Goal: Information Seeking & Learning: Learn about a topic

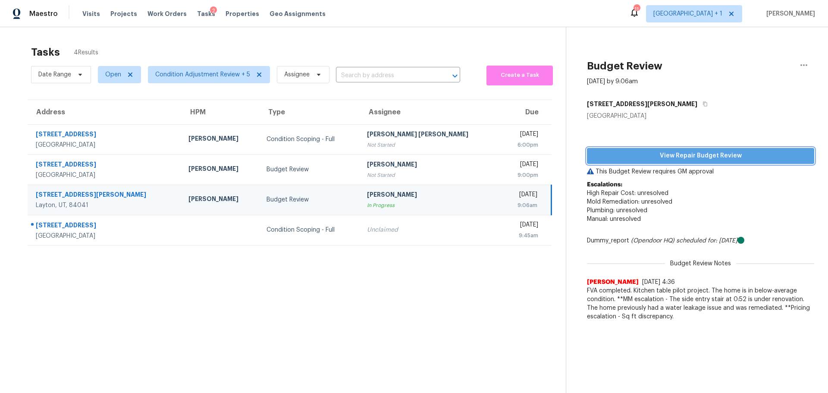
click at [667, 153] on span "View Repair Budget Review" at bounding box center [701, 156] width 214 height 11
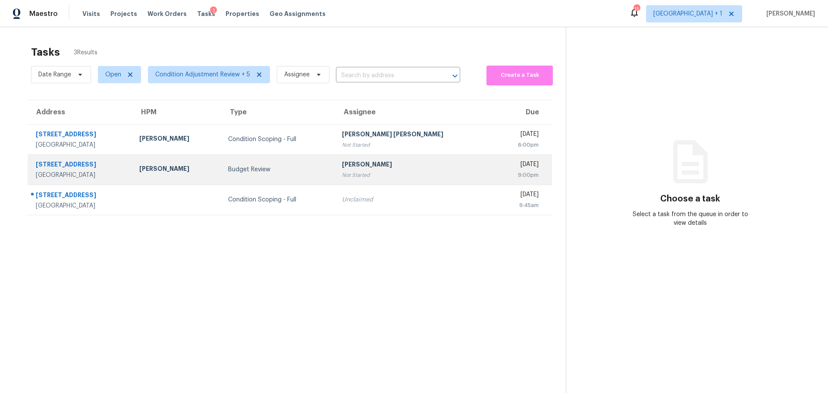
click at [126, 176] on div "[GEOGRAPHIC_DATA]" at bounding box center [81, 175] width 90 height 9
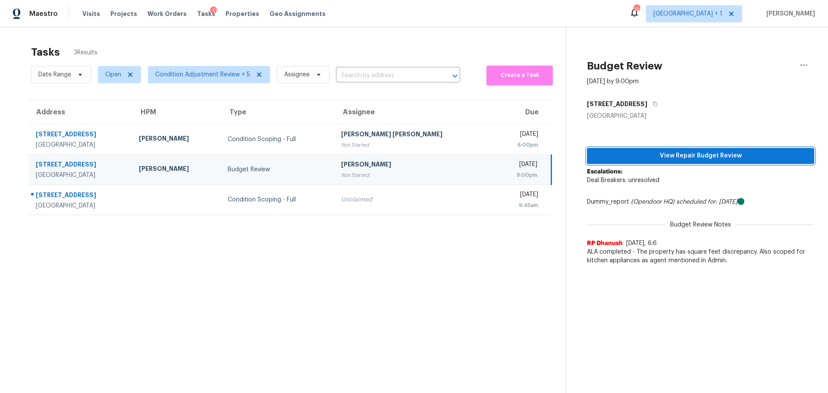
click at [658, 157] on span "View Repair Budget Review" at bounding box center [701, 156] width 214 height 11
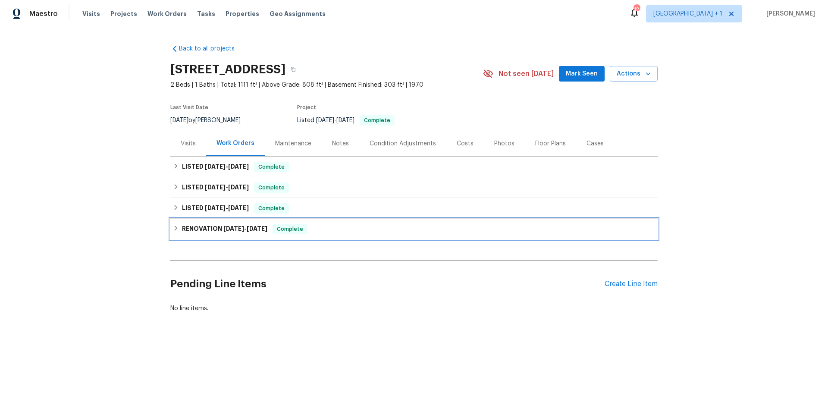
click at [202, 228] on h6 "RENOVATION [DATE] - [DATE]" at bounding box center [224, 229] width 85 height 10
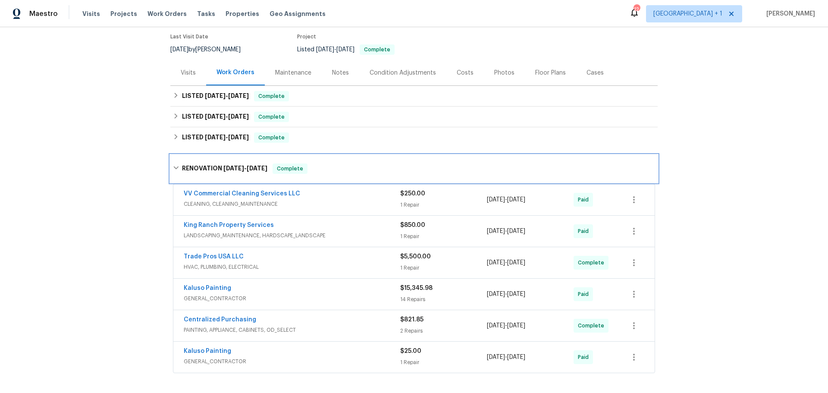
scroll to position [86, 0]
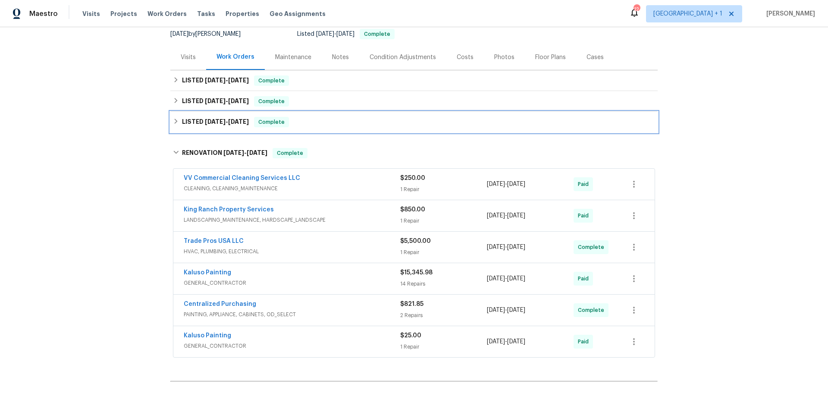
click at [205, 122] on span "[DATE]" at bounding box center [215, 122] width 21 height 6
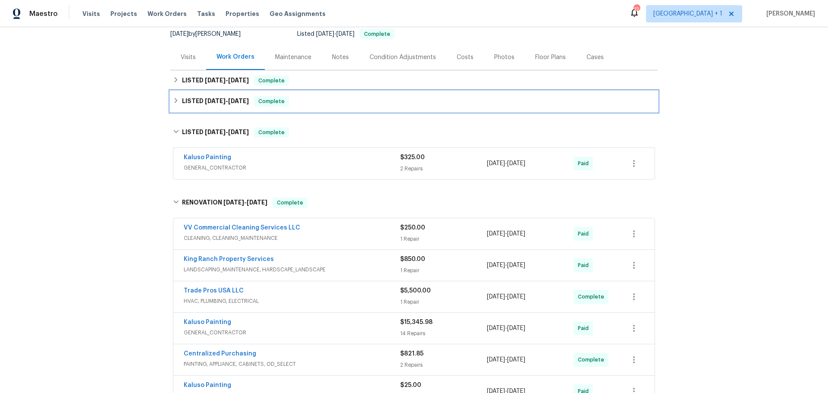
click at [208, 104] on h6 "LISTED [DATE] - [DATE]" at bounding box center [215, 101] width 67 height 10
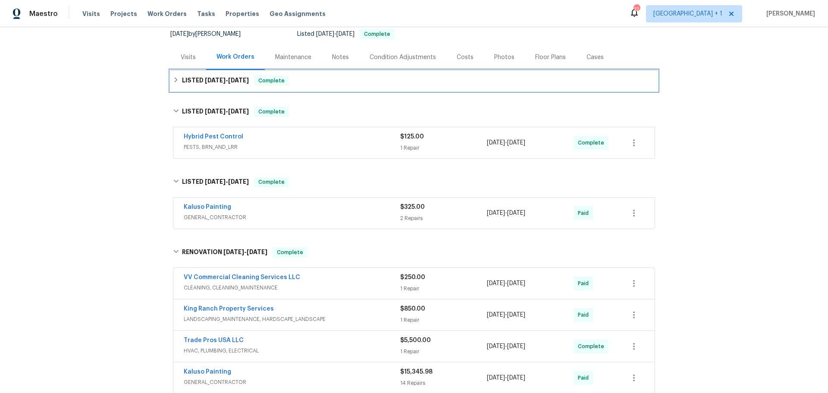
click at [212, 77] on span "[DATE]" at bounding box center [215, 80] width 21 height 6
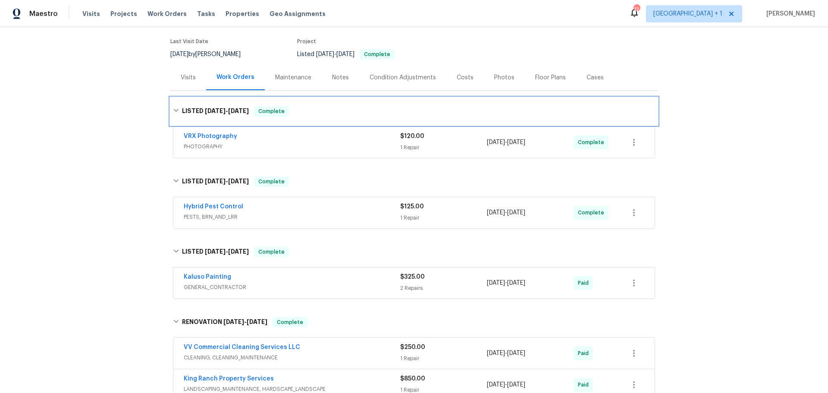
scroll to position [0, 0]
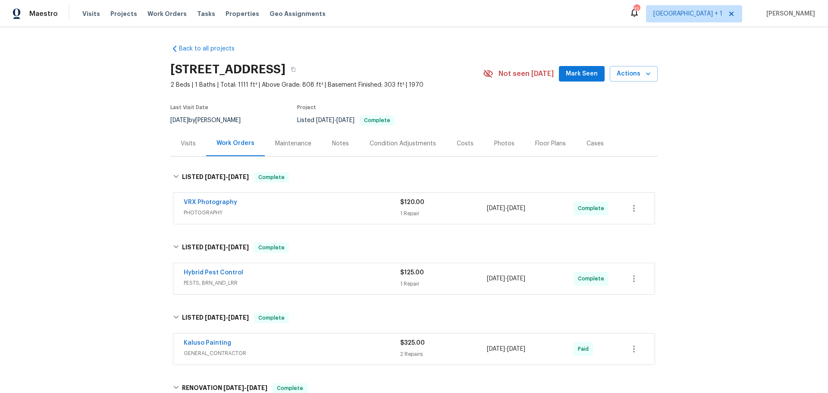
click at [496, 138] on div "Photos" at bounding box center [504, 143] width 41 height 25
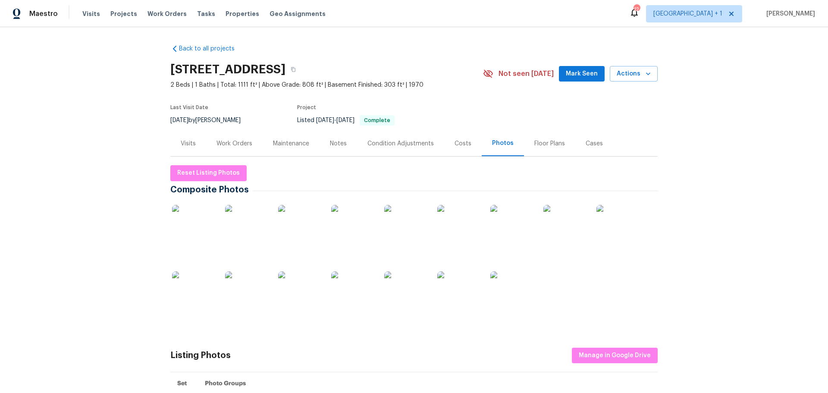
click at [180, 230] on img at bounding box center [193, 226] width 43 height 43
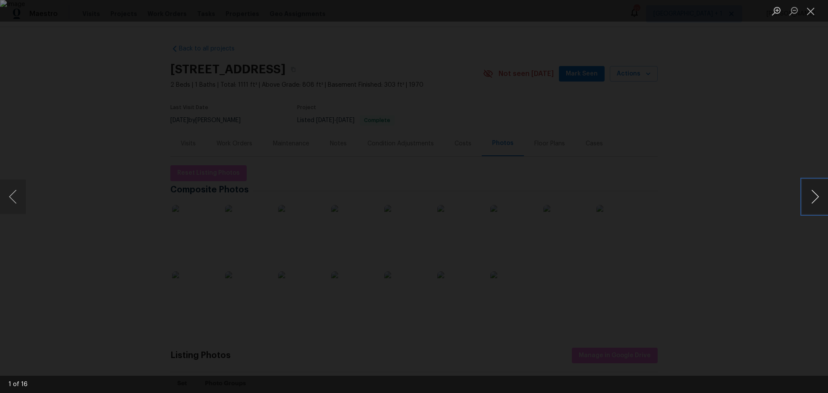
click at [809, 192] on button "Next image" at bounding box center [815, 196] width 26 height 35
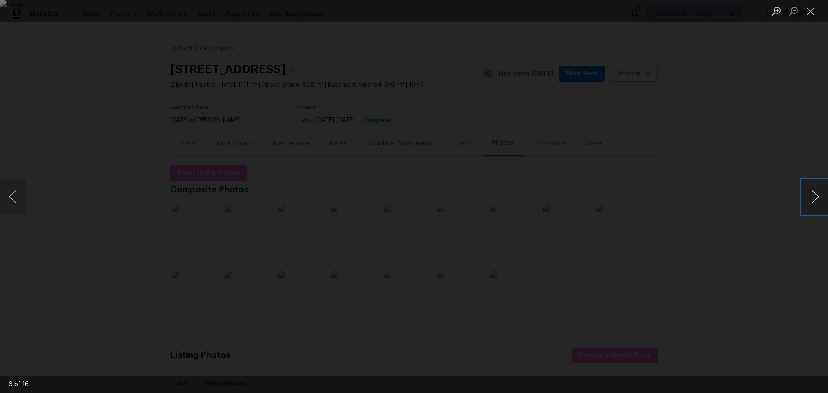
click at [809, 192] on button "Next image" at bounding box center [815, 196] width 26 height 35
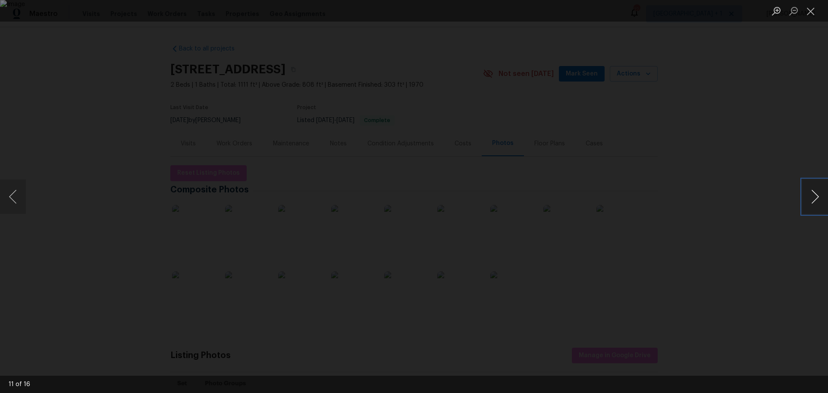
click at [809, 192] on button "Next image" at bounding box center [815, 196] width 26 height 35
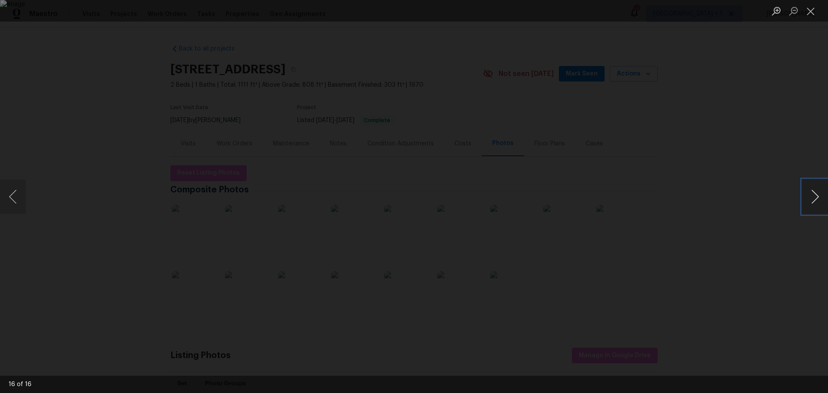
click at [809, 192] on button "Next image" at bounding box center [815, 196] width 26 height 35
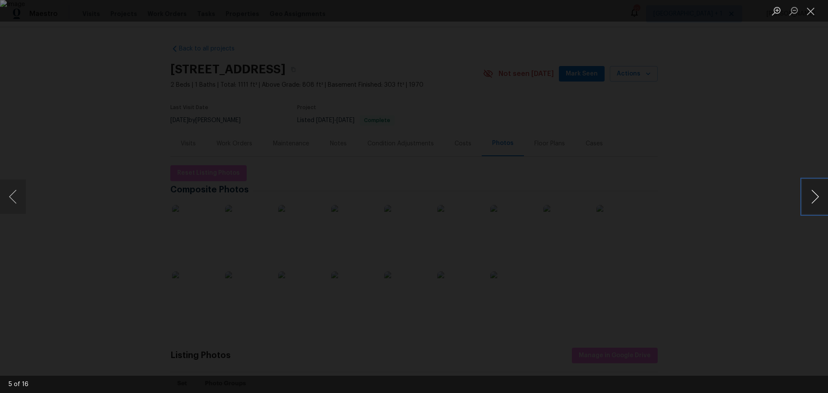
click at [809, 192] on button "Next image" at bounding box center [815, 196] width 26 height 35
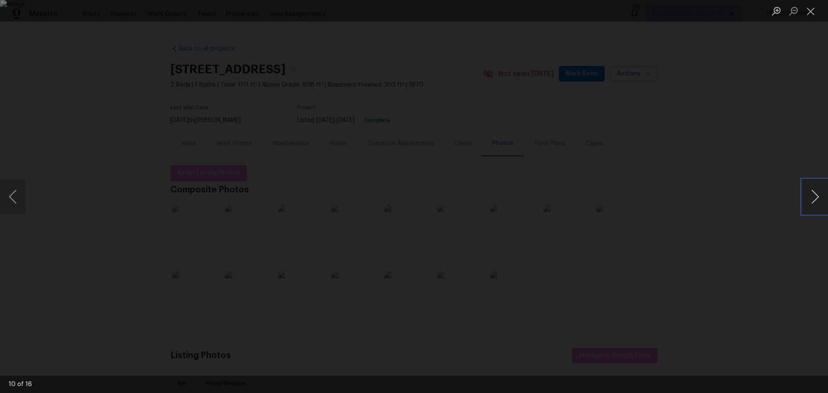
click at [809, 192] on button "Next image" at bounding box center [815, 196] width 26 height 35
click at [817, 13] on button "Close lightbox" at bounding box center [810, 10] width 17 height 15
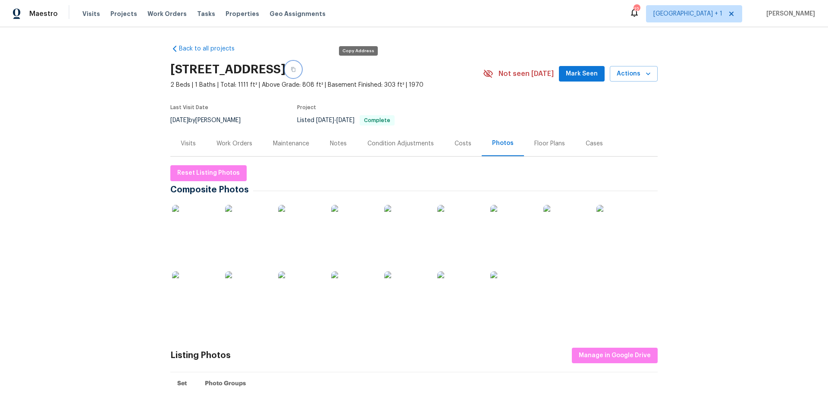
click at [301, 66] on button "button" at bounding box center [294, 70] width 16 height 16
